Goal: Information Seeking & Learning: Find specific page/section

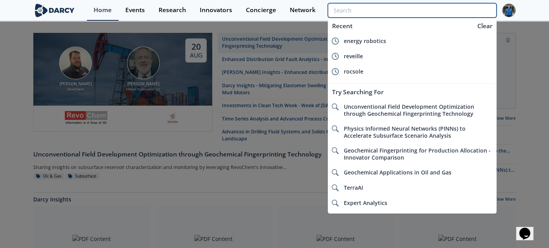
click at [483, 14] on input "search" at bounding box center [412, 10] width 169 height 14
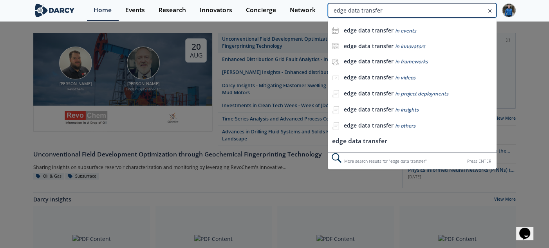
type input "edge data transfer"
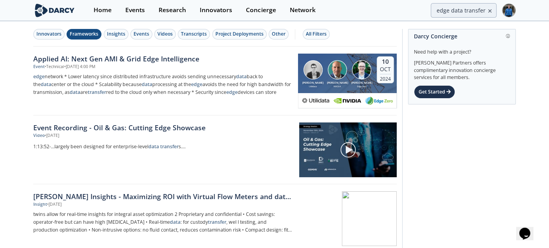
click at [89, 33] on div "Frameworks" at bounding box center [84, 34] width 29 height 7
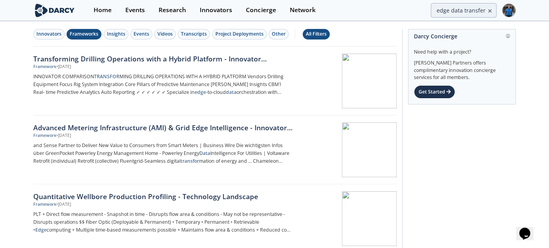
click at [320, 35] on div "All Filters" at bounding box center [316, 34] width 21 height 7
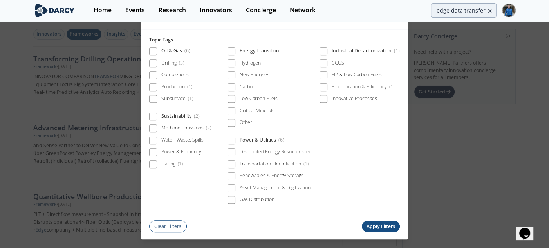
click at [27, 51] on div "All Filters Topic Tags Oil & Gas ( 6 ) Drilling ( 3 ) Completions Production ( …" at bounding box center [274, 124] width 549 height 248
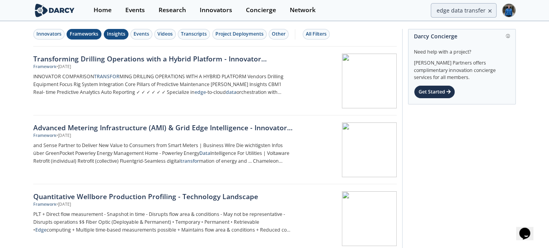
click at [117, 33] on div "Insights" at bounding box center [116, 34] width 18 height 7
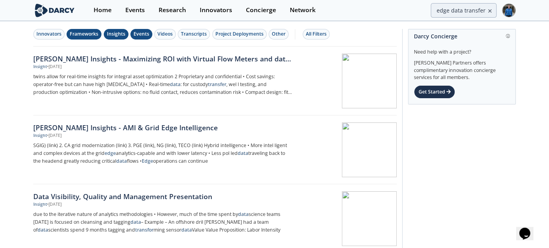
click at [148, 37] on div "Events" at bounding box center [142, 34] width 16 height 7
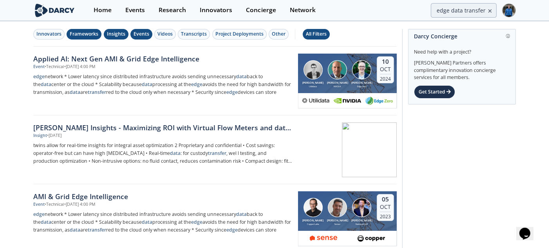
click at [309, 33] on div "All Filters" at bounding box center [316, 34] width 21 height 7
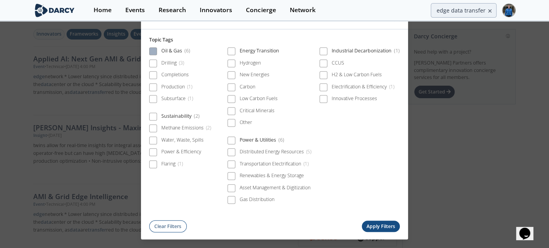
click at [172, 52] on div "Oil & Gas ( 6 )" at bounding box center [175, 52] width 29 height 9
click at [390, 226] on button "Apply Filters" at bounding box center [381, 226] width 38 height 11
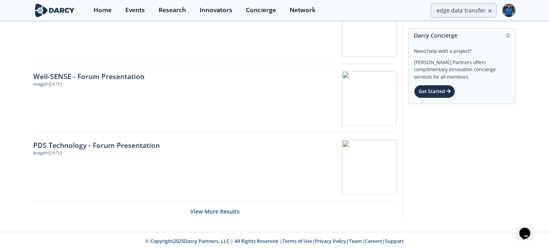
scroll to position [1224, 0]
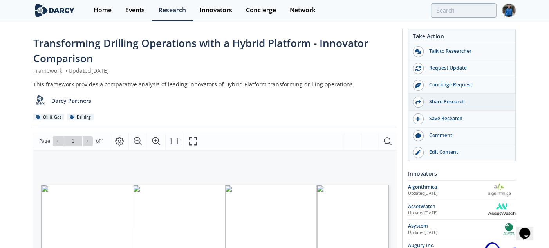
click at [440, 101] on div "Share Research" at bounding box center [468, 101] width 88 height 7
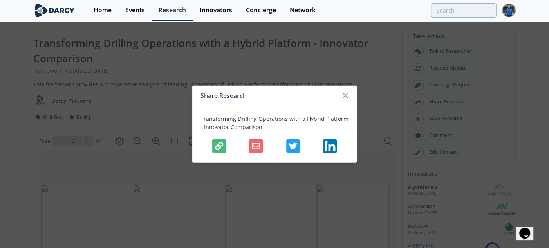
click at [217, 145] on icon "button" at bounding box center [219, 146] width 8 height 8
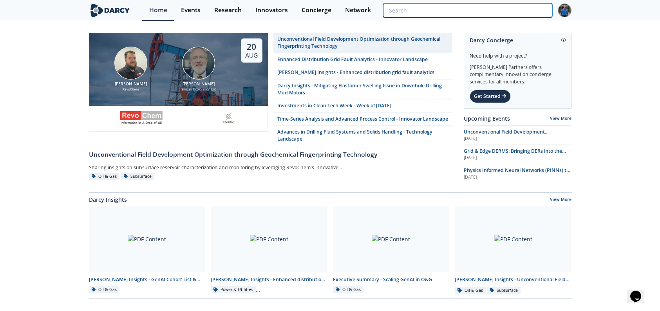
click at [520, 13] on input "search" at bounding box center [467, 10] width 169 height 14
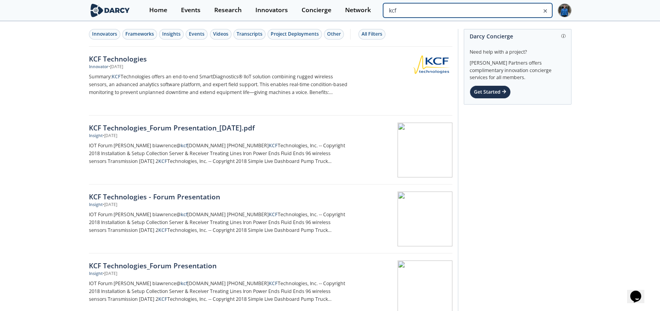
click at [514, 12] on input "kcf" at bounding box center [467, 10] width 169 height 14
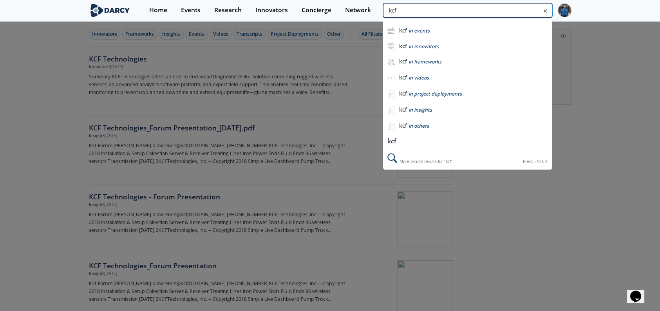
click at [514, 12] on input "kcf" at bounding box center [467, 10] width 169 height 14
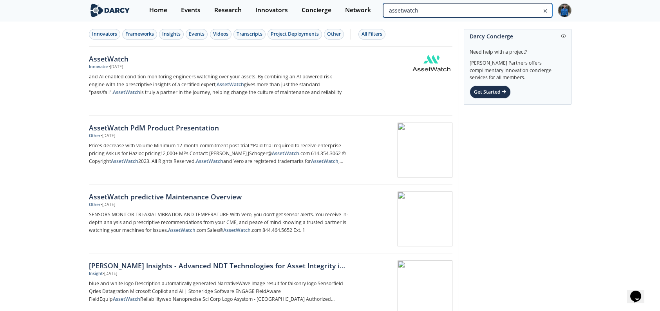
click at [513, 4] on input "assetwatch" at bounding box center [467, 10] width 169 height 14
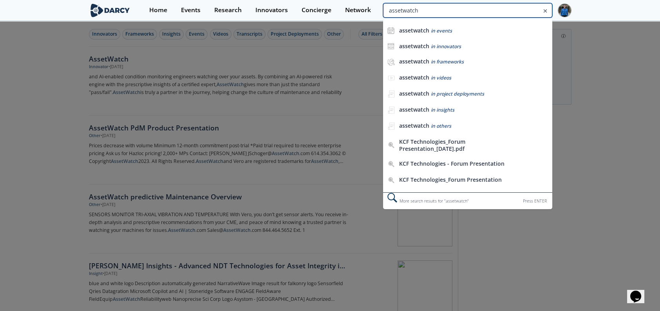
click at [513, 7] on input "assetwatch" at bounding box center [467, 10] width 169 height 14
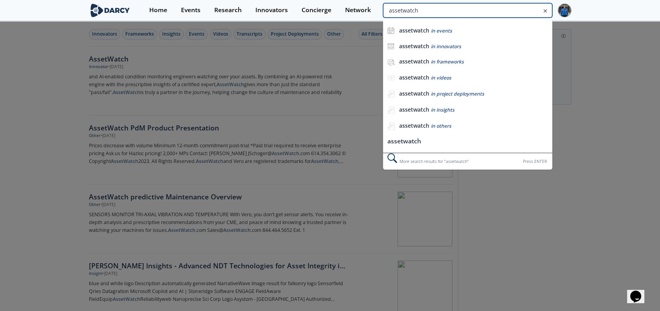
click at [513, 7] on input "assetwatch" at bounding box center [467, 10] width 169 height 14
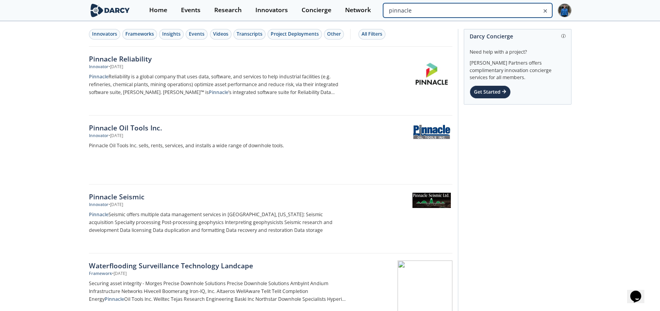
click at [526, 12] on input "pinnacle" at bounding box center [467, 10] width 169 height 14
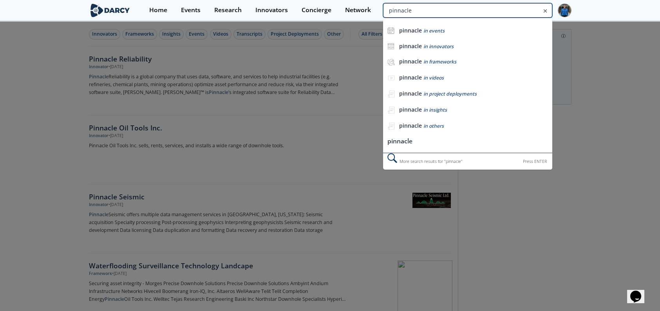
click at [526, 12] on input "pinnacle" at bounding box center [467, 10] width 169 height 14
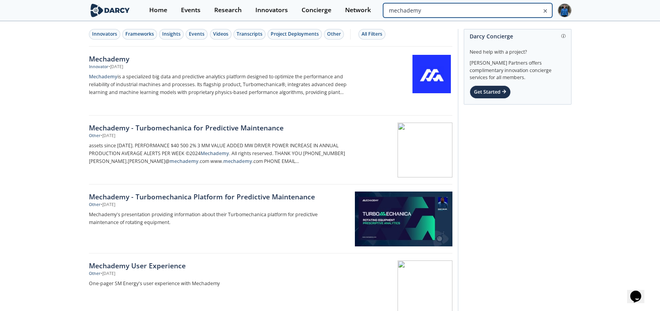
click at [512, 11] on input "mechademy" at bounding box center [467, 10] width 169 height 14
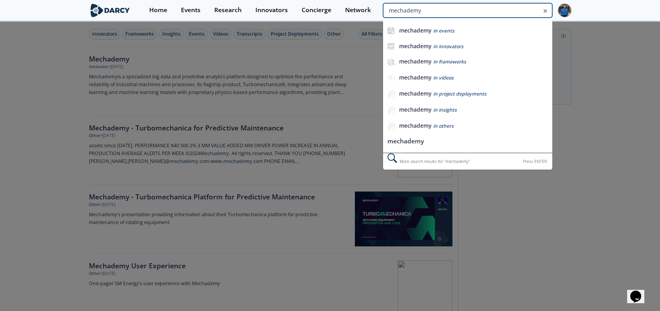
click at [512, 11] on input "mechademy" at bounding box center [467, 10] width 169 height 14
type input "shoreline"
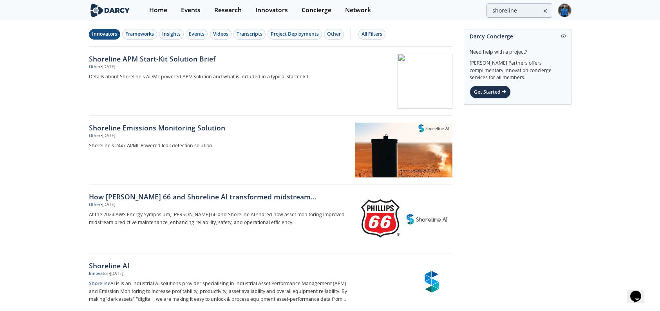
click at [116, 34] on div "Innovators" at bounding box center [104, 34] width 25 height 7
